Goal: Transaction & Acquisition: Download file/media

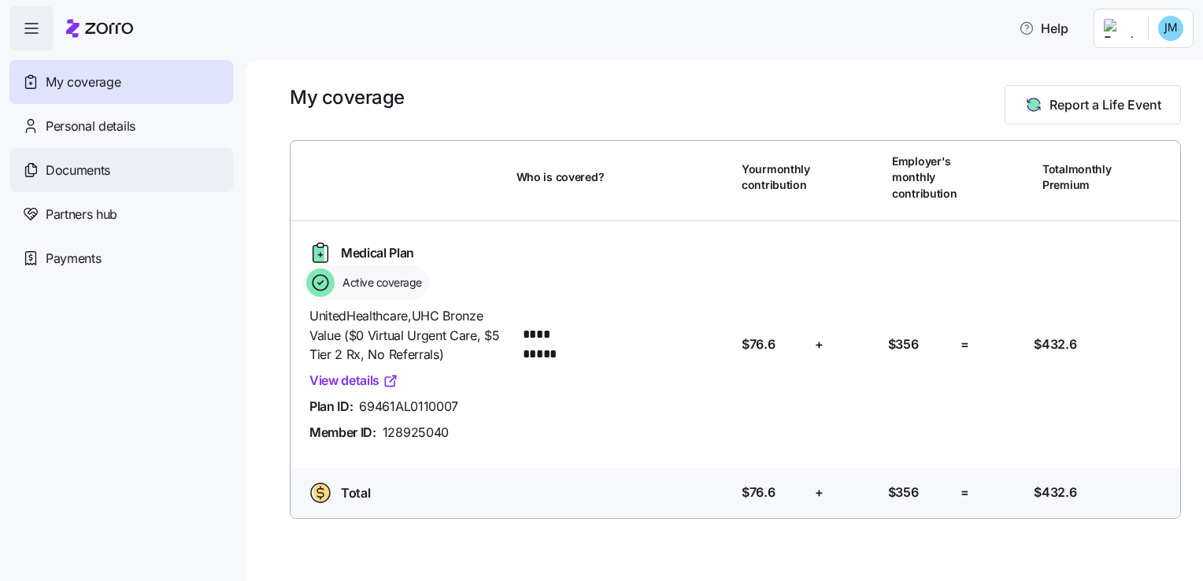
click at [88, 179] on div "Documents" at bounding box center [121, 170] width 224 height 44
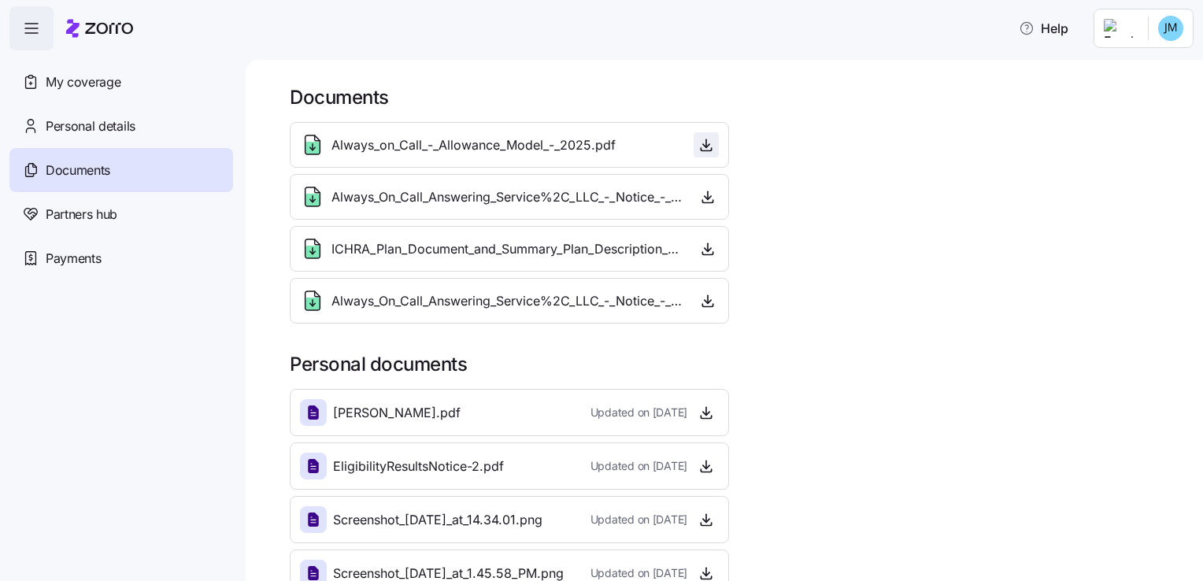
click at [698, 151] on icon "button" at bounding box center [706, 145] width 16 height 16
click at [700, 198] on icon "button" at bounding box center [708, 197] width 16 height 16
click at [704, 294] on icon "button" at bounding box center [708, 301] width 16 height 16
click at [705, 248] on icon "button" at bounding box center [708, 249] width 6 height 3
